Goal: Task Accomplishment & Management: Manage account settings

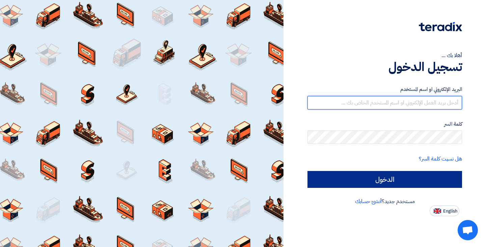
type input "[EMAIL_ADDRESS][DOMAIN_NAME]"
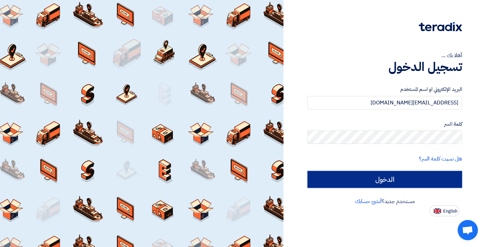
click at [397, 182] on input "الدخول" at bounding box center [384, 179] width 154 height 17
type input "Sign in"
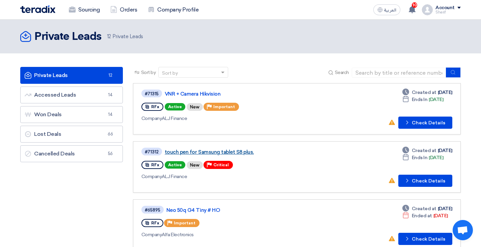
click at [218, 151] on link "touch pen for Samsung tablet S8 plus." at bounding box center [249, 152] width 169 height 6
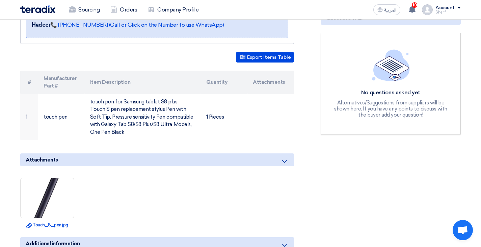
scroll to position [169, 0]
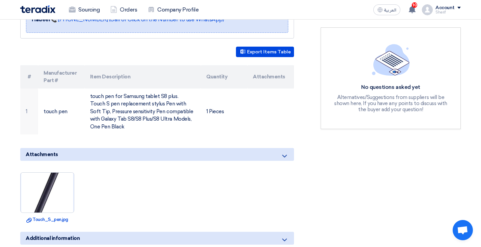
click at [45, 186] on img at bounding box center [47, 192] width 53 height 114
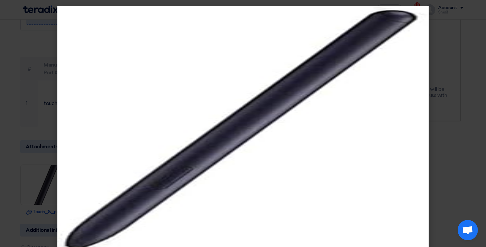
click at [442, 31] on modal-container at bounding box center [243, 123] width 486 height 247
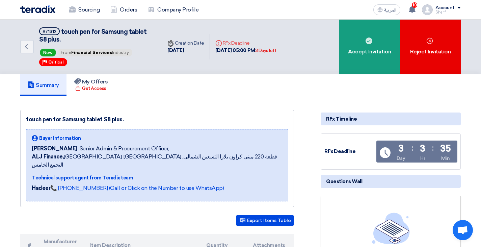
scroll to position [0, 0]
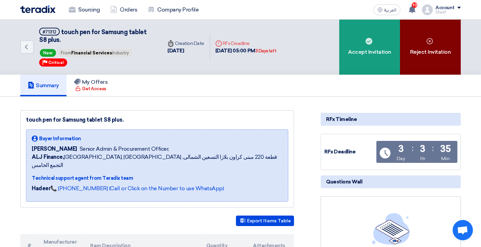
click at [415, 40] on div "Reject Invitation" at bounding box center [430, 47] width 61 height 55
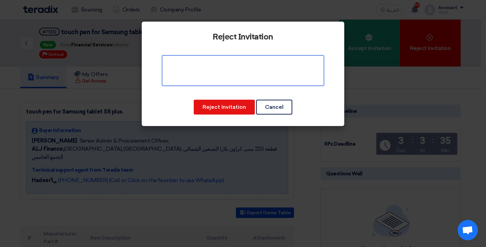
click at [236, 73] on textarea at bounding box center [243, 70] width 162 height 30
click at [267, 72] on textarea at bounding box center [243, 70] width 162 height 30
type textarea "not available"
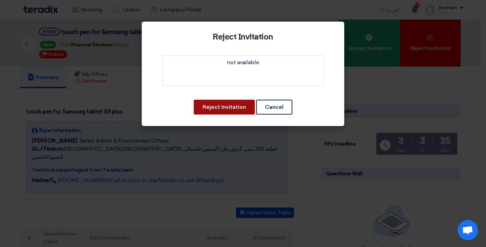
click at [223, 109] on button "Reject Invitation" at bounding box center [224, 106] width 61 height 15
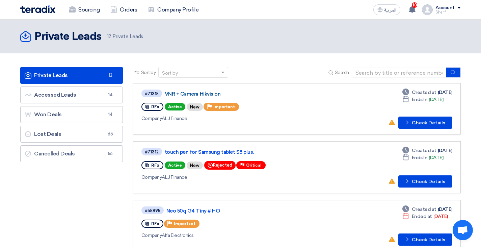
click at [189, 95] on link "VNR + Camera Hikvision" at bounding box center [249, 94] width 169 height 6
